Goal: Information Seeking & Learning: Learn about a topic

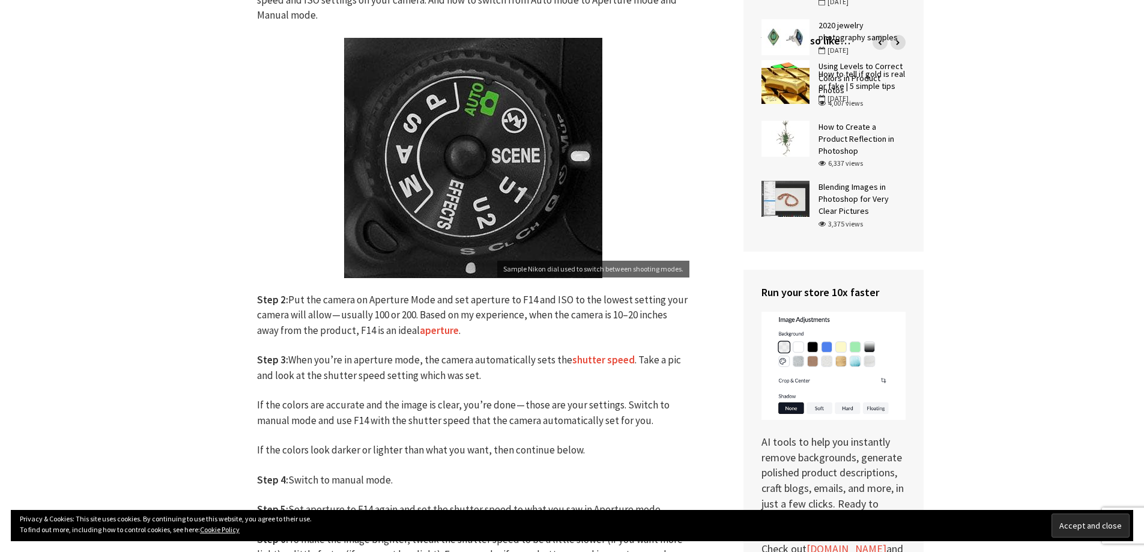
scroll to position [840, 0]
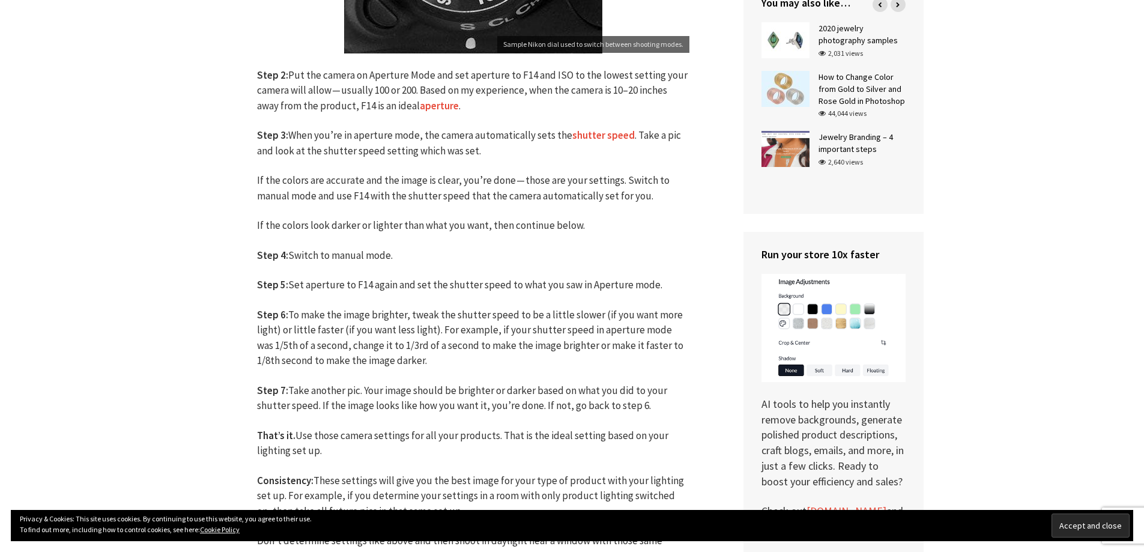
click at [439, 106] on link "aperture" at bounding box center [439, 106] width 39 height 14
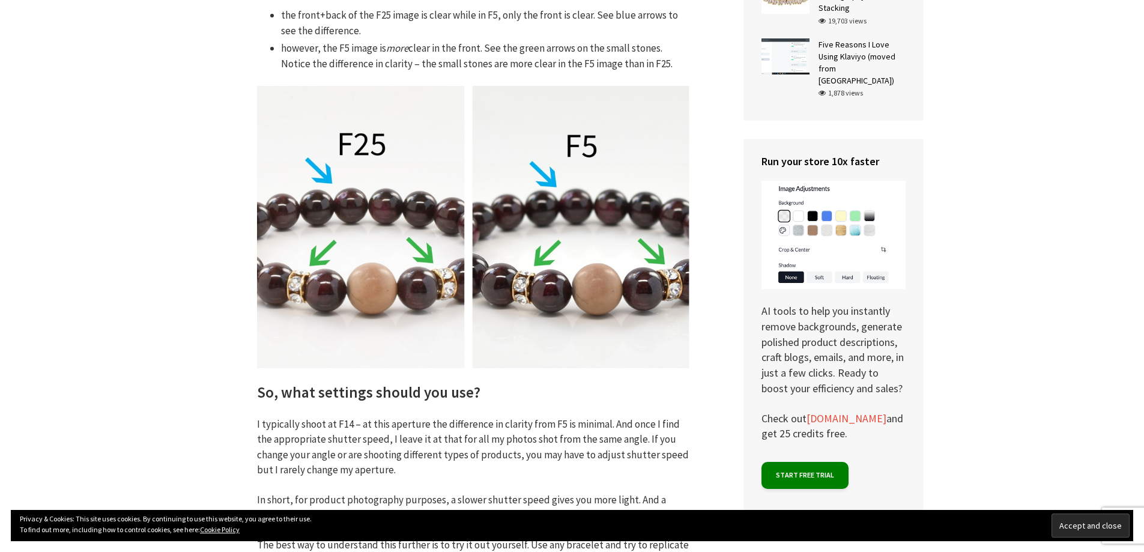
scroll to position [3782, 0]
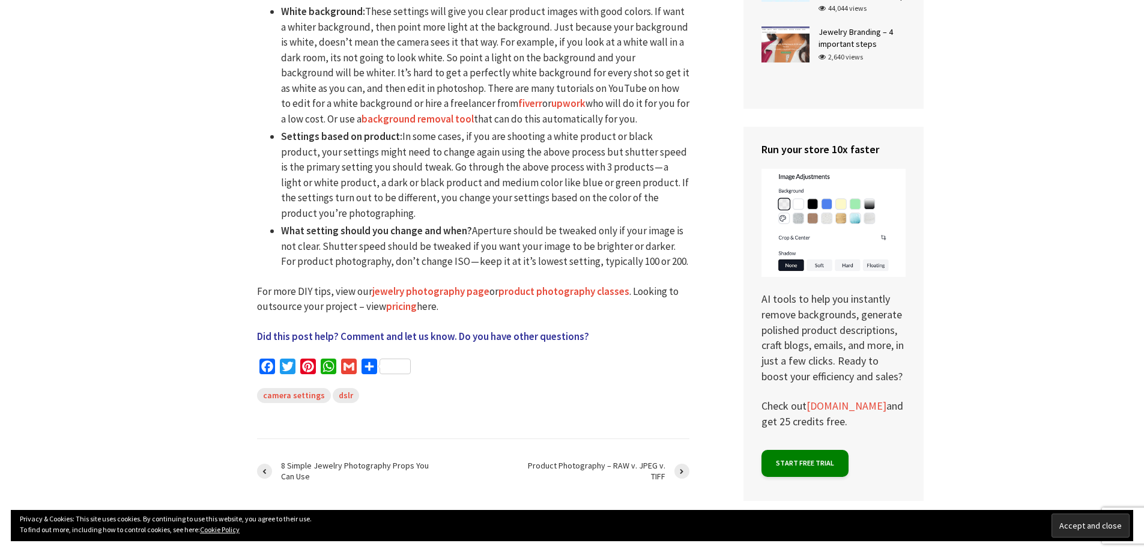
scroll to position [1640, 0]
